Goal: Information Seeking & Learning: Learn about a topic

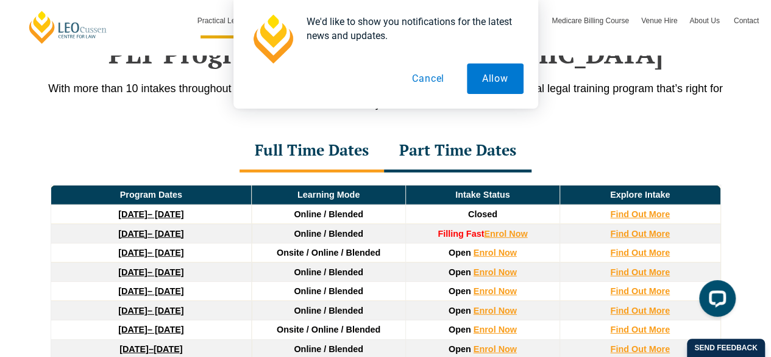
scroll to position [1642, 0]
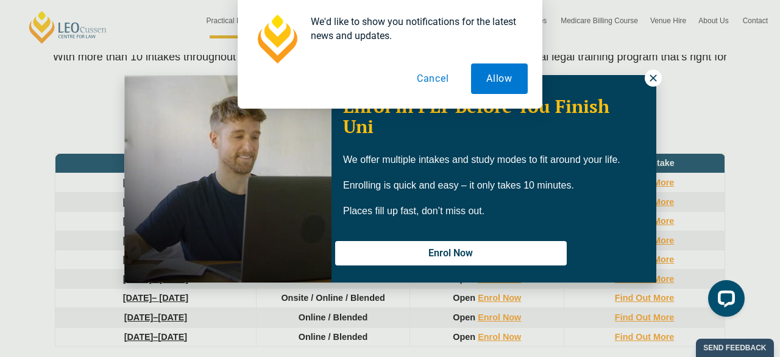
click at [650, 78] on div "We'd like to show you notifications for the latest news and updates. Allow Canc…" at bounding box center [390, 54] width 780 height 109
click at [426, 81] on button "Cancel" at bounding box center [433, 78] width 63 height 30
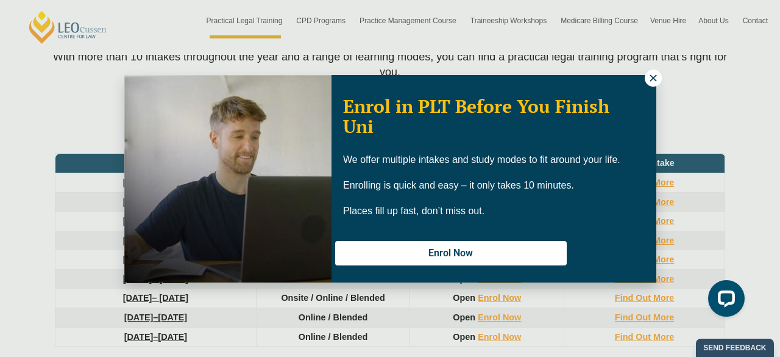
click at [652, 76] on icon at bounding box center [653, 77] width 7 height 7
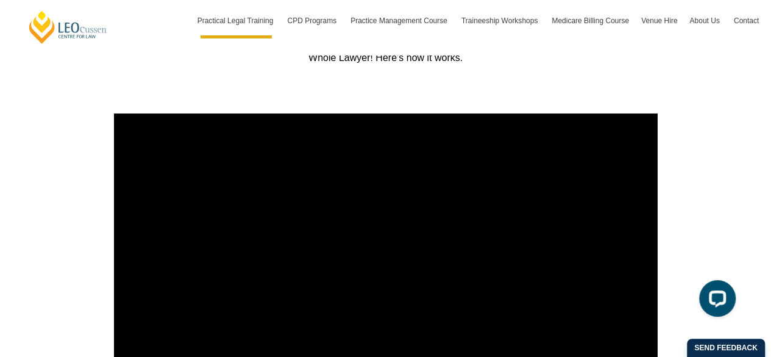
scroll to position [4303, 0]
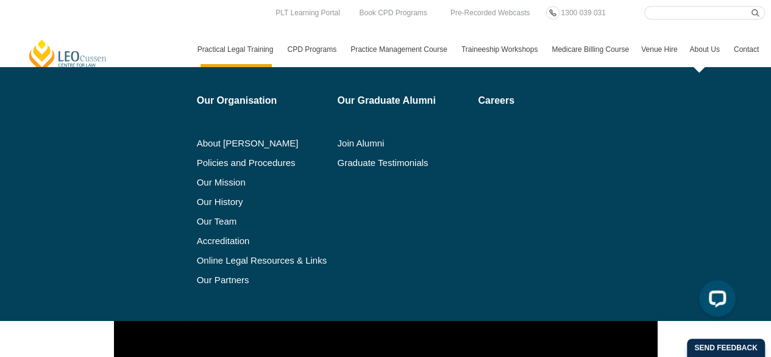
click at [696, 48] on link "About Us" at bounding box center [706, 49] width 44 height 35
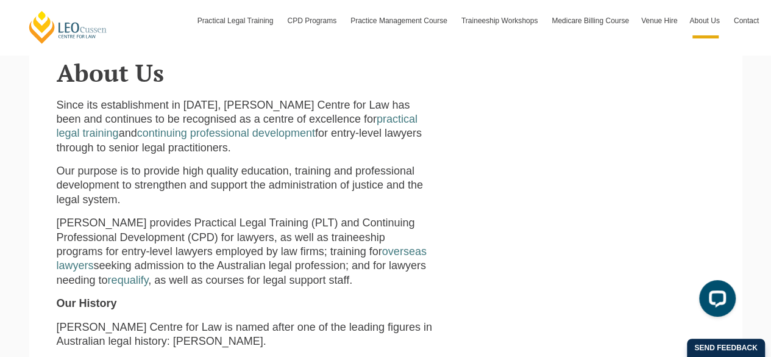
scroll to position [296, 0]
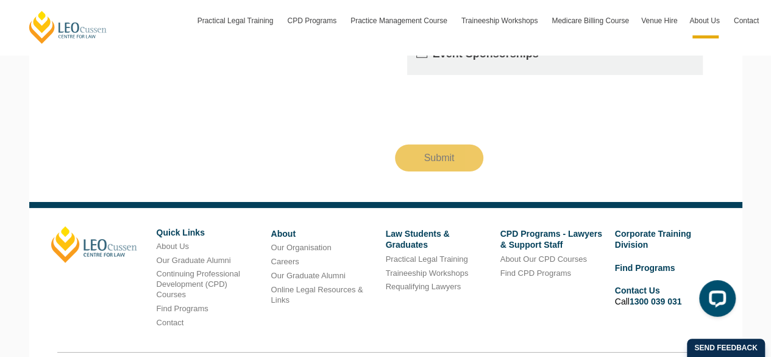
scroll to position [1863, 0]
